Goal: Task Accomplishment & Management: Use online tool/utility

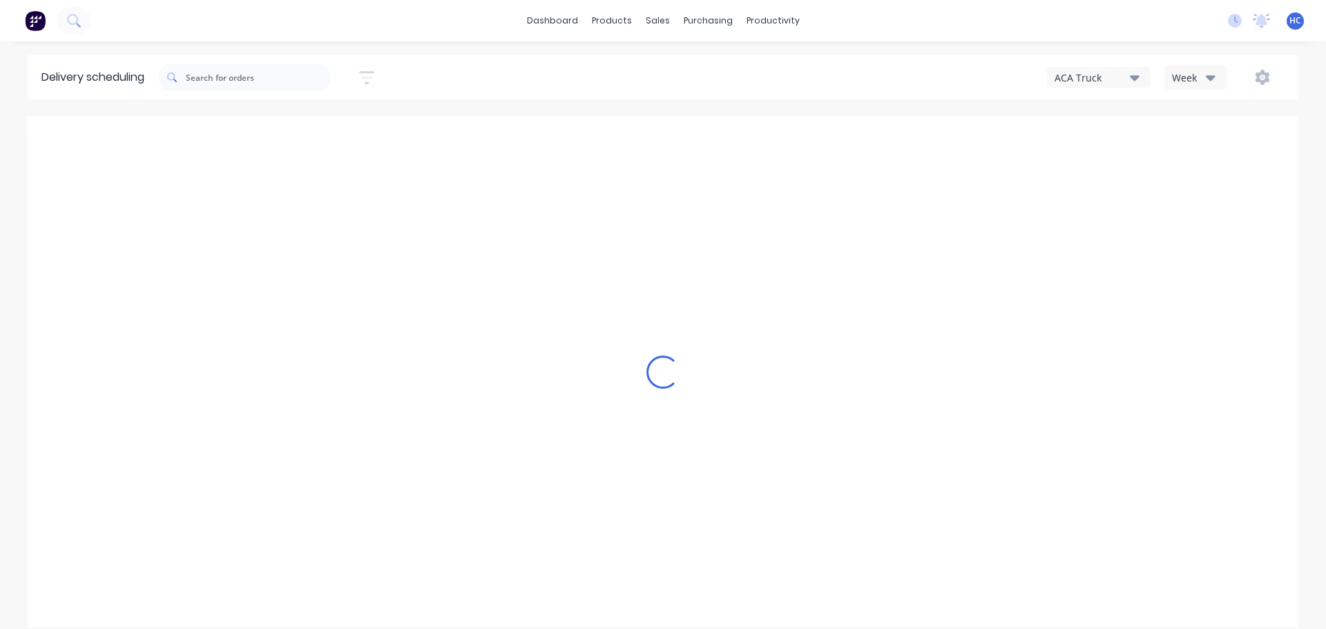
click at [1198, 83] on div "Week" at bounding box center [1192, 77] width 40 height 15
click at [1183, 149] on div "Vehicle" at bounding box center [1233, 142] width 137 height 28
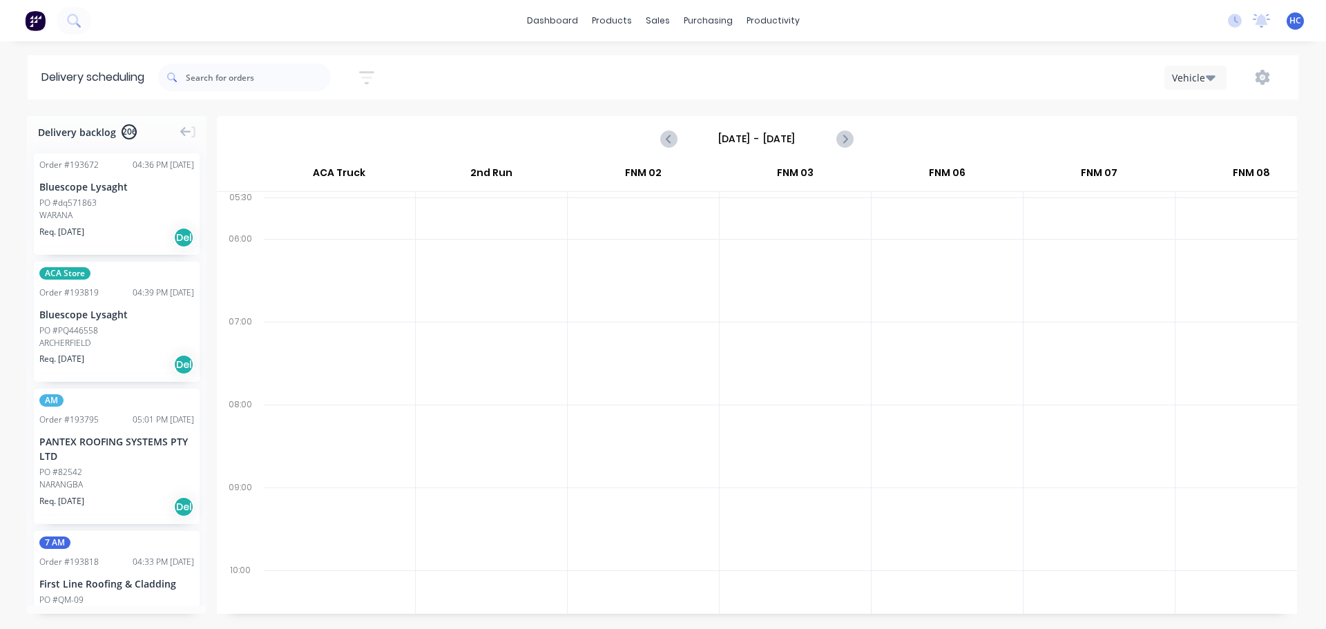
click at [771, 143] on input "[DATE] - [DATE]" at bounding box center [757, 138] width 137 height 21
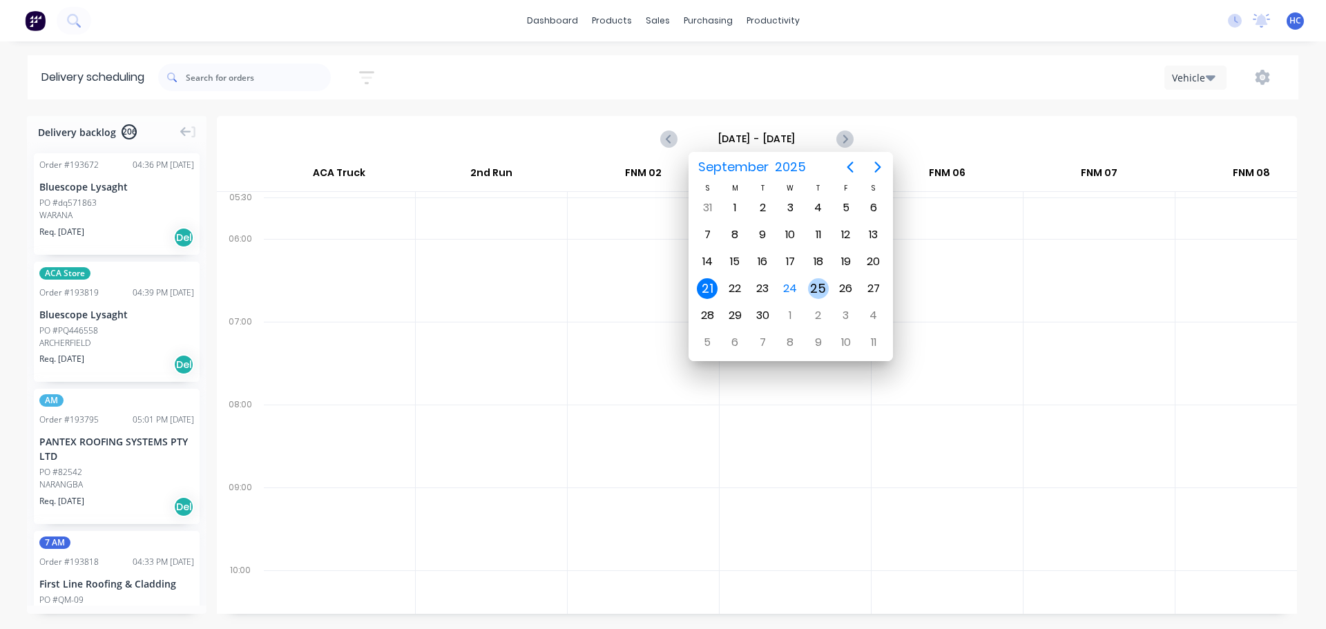
click at [812, 288] on div "25" at bounding box center [818, 288] width 21 height 21
type input "[DATE] - [DATE]"
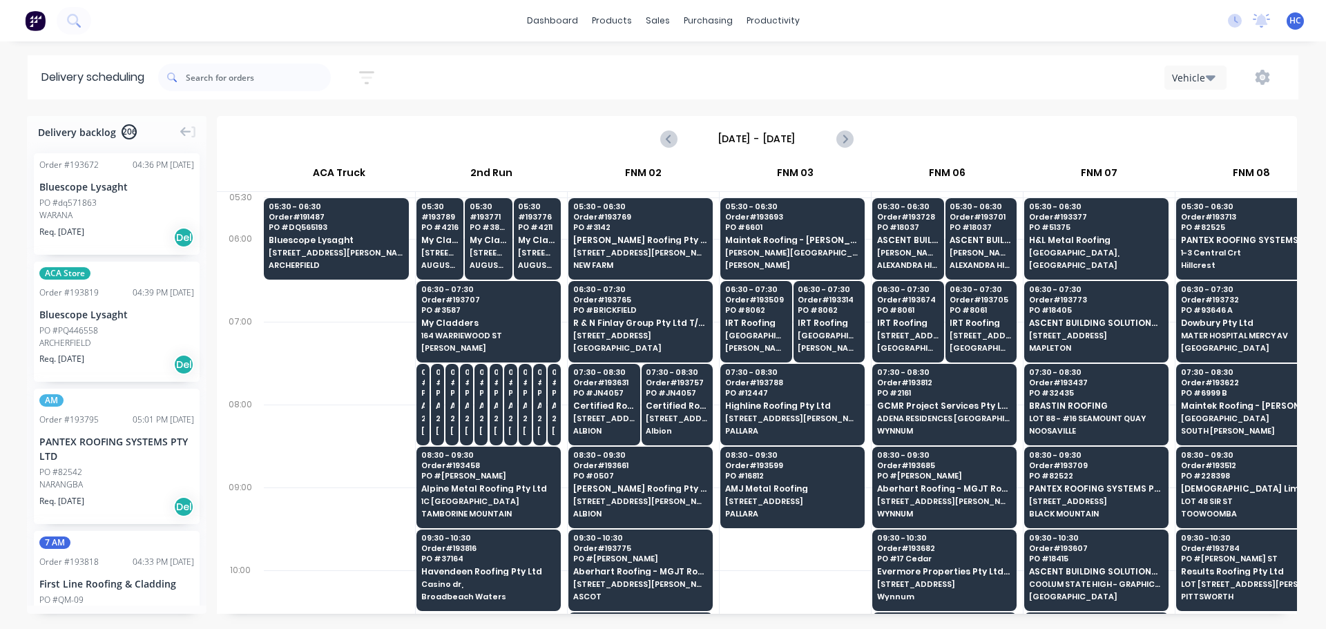
click at [374, 82] on icon "button" at bounding box center [366, 77] width 15 height 17
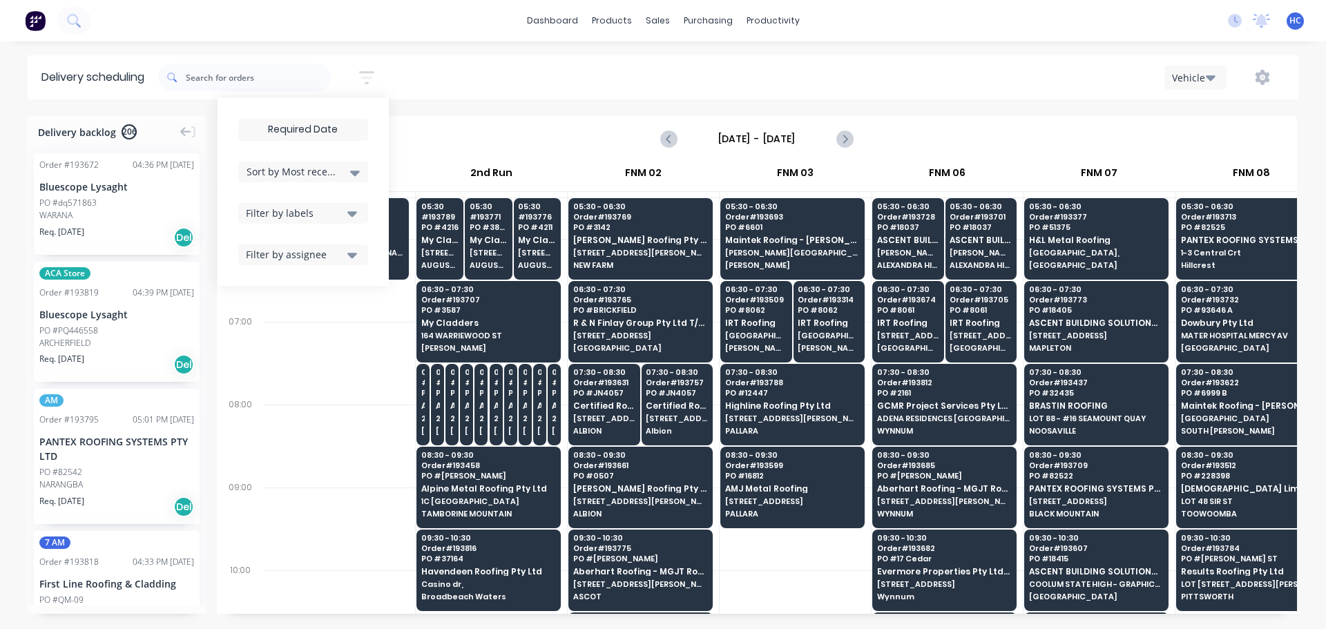
click at [289, 129] on input at bounding box center [303, 129] width 128 height 21
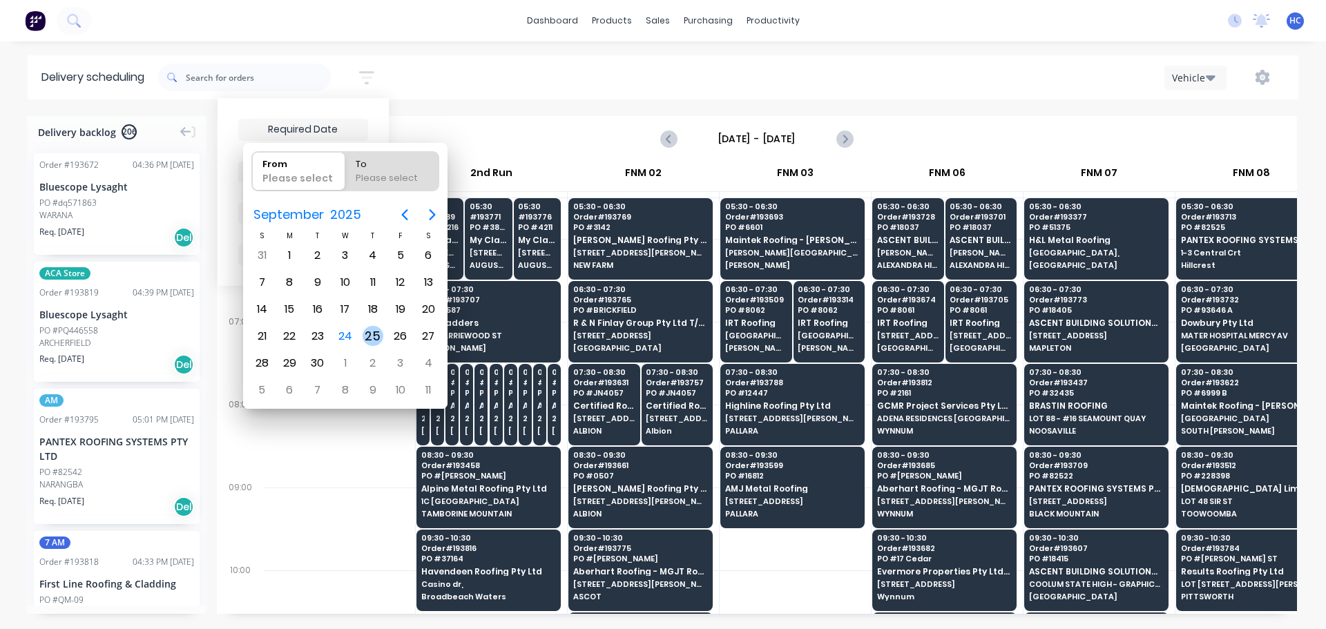
click at [376, 338] on div "25" at bounding box center [373, 336] width 21 height 21
type input "[DATE]"
radio input "false"
radio input "true"
click at [370, 333] on div "25" at bounding box center [373, 336] width 21 height 21
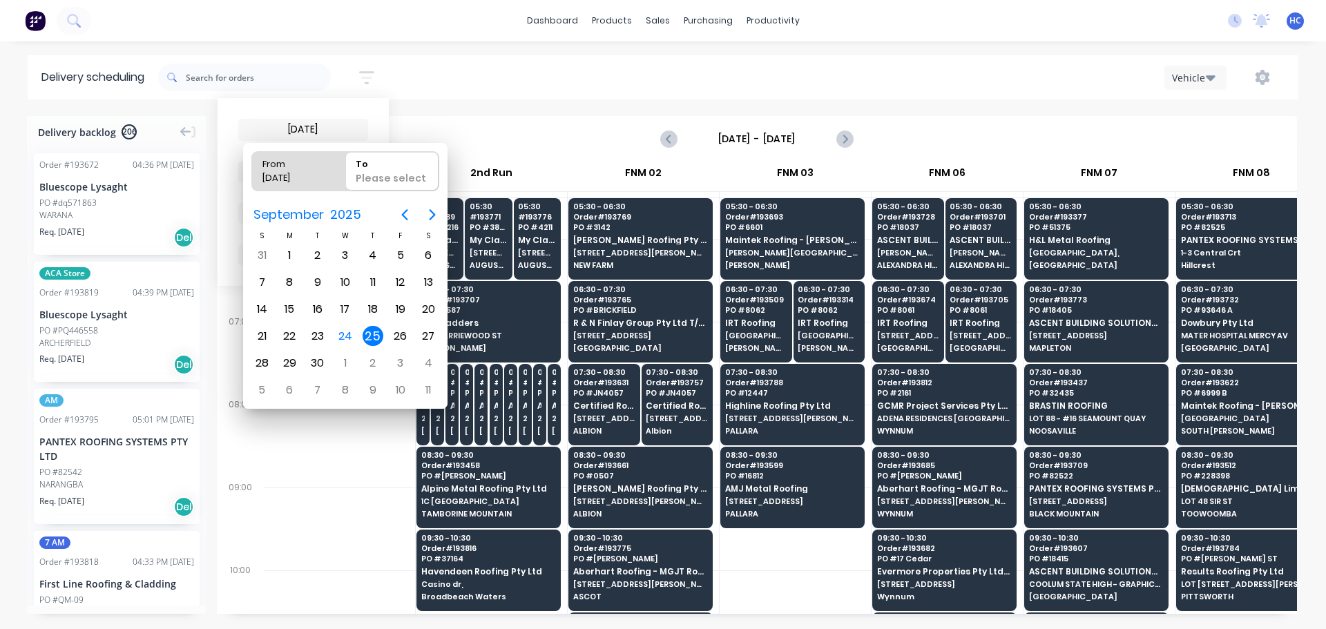
type input "[DATE] - [DATE]"
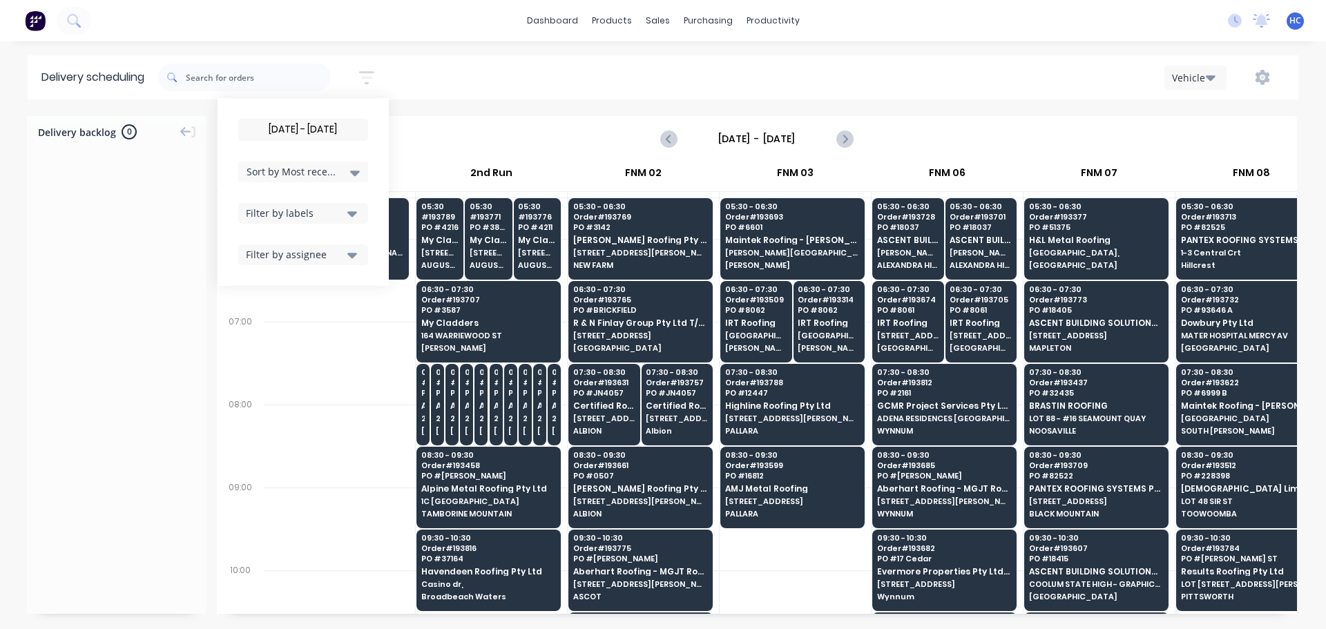
click at [959, 88] on div "Vehicle" at bounding box center [1000, 77] width 571 height 25
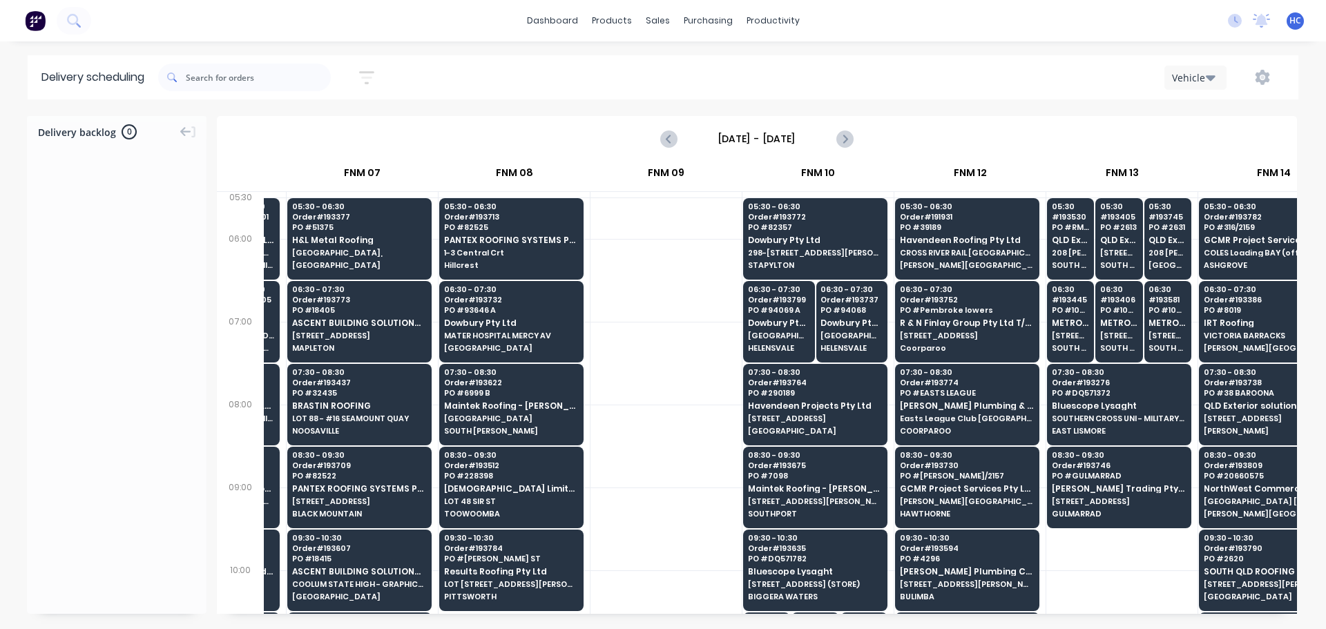
scroll to position [0, 949]
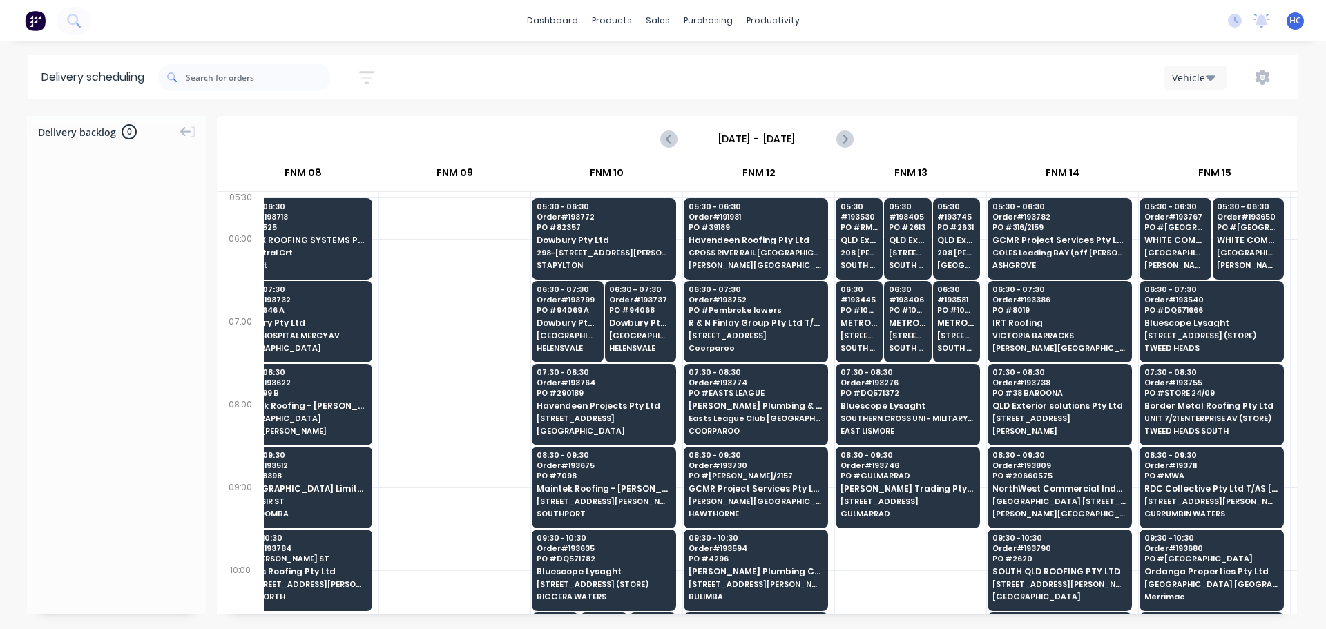
click at [1076, 122] on div "[DATE] - [DATE]" at bounding box center [757, 138] width 1078 height 43
click at [895, 113] on div "Delivery scheduling [DATE] - [DATE] Sort by Most recent Created date Required d…" at bounding box center [663, 342] width 1326 height 574
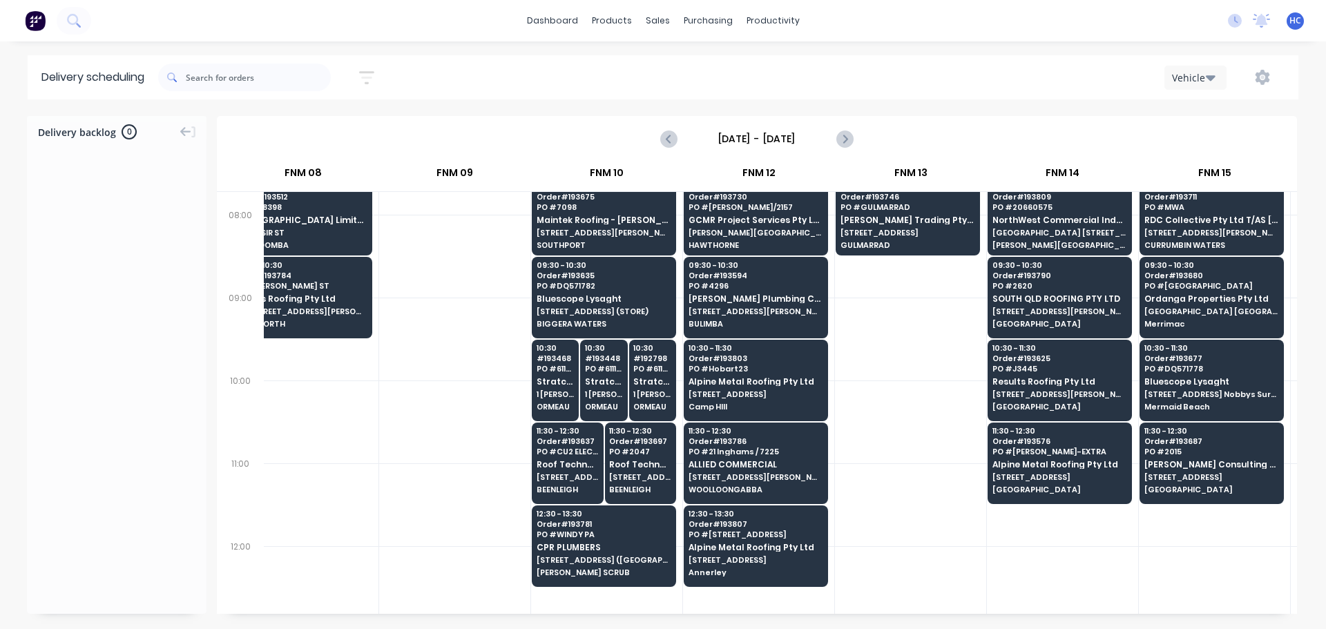
scroll to position [138, 949]
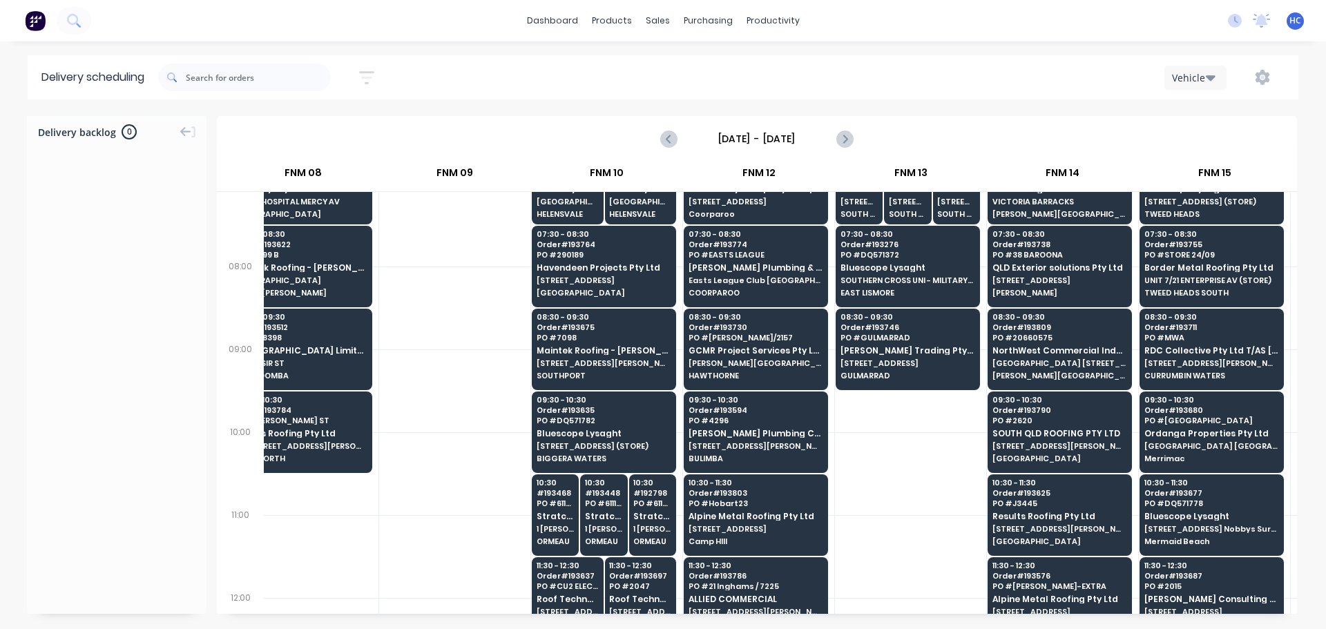
drag, startPoint x: 898, startPoint y: 603, endPoint x: 973, endPoint y: 608, distance: 75.4
click at [973, 608] on div "05:30 - 06:30 Order # 191487 PO # DQ565193 Bluescope Lysaght [STREET_ADDRESS][P…" at bounding box center [780, 403] width 1033 height 422
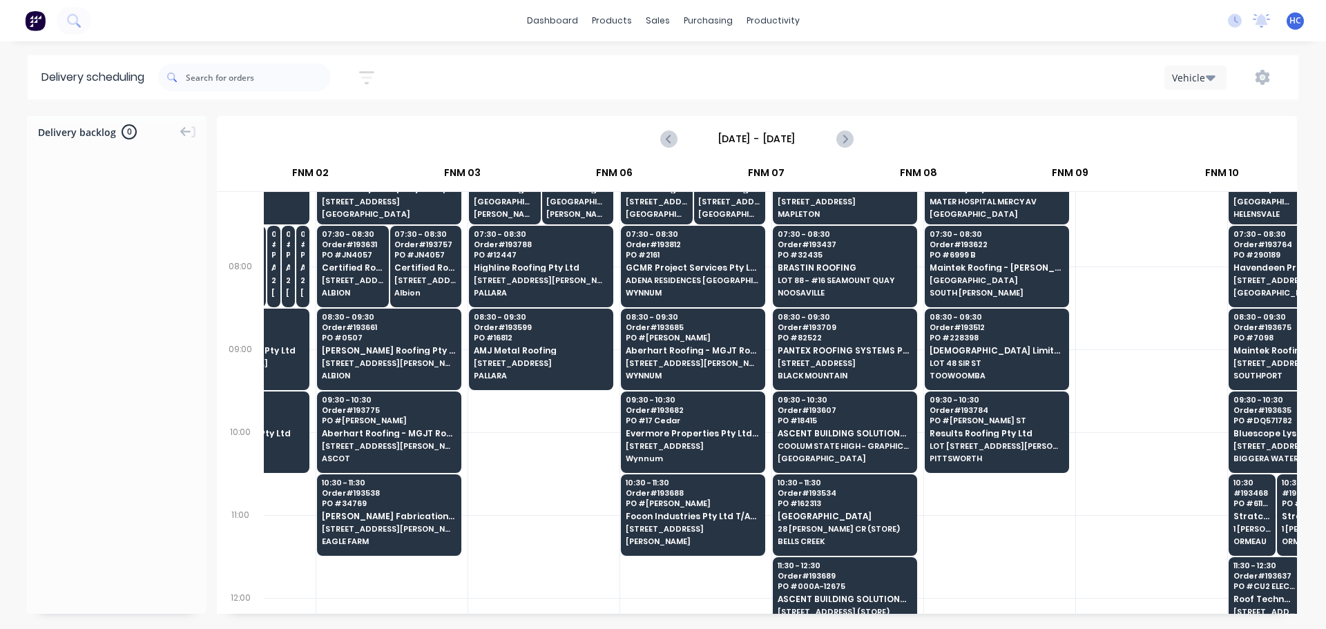
scroll to position [138, 334]
